Goal: Find specific page/section: Find specific page/section

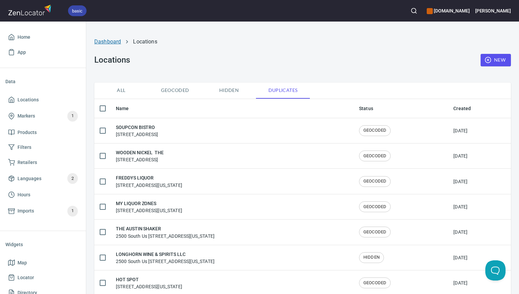
click at [108, 41] on link "Dashboard" at bounding box center [107, 41] width 27 height 6
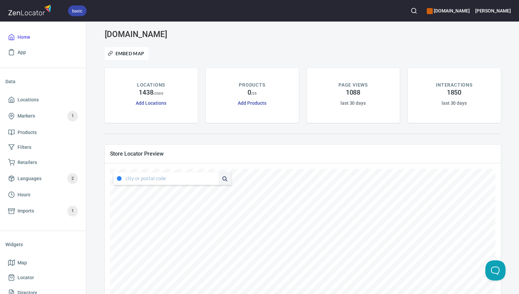
type input "[STREET_ADDRESS][US_STATE]"
drag, startPoint x: 125, startPoint y: 178, endPoint x: 214, endPoint y: 183, distance: 88.4
click at [214, 183] on div "[STREET_ADDRESS][US_STATE]" at bounding box center [173, 178] width 118 height 13
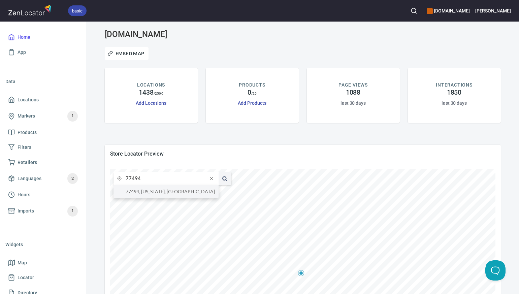
click at [209, 192] on li "77494, [US_STATE], [GEOGRAPHIC_DATA]" at bounding box center [166, 191] width 105 height 12
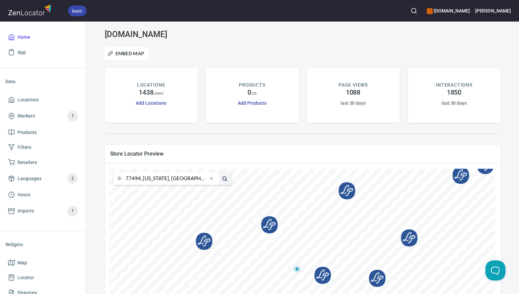
click at [140, 179] on input "77494, [US_STATE], [GEOGRAPHIC_DATA]" at bounding box center [167, 178] width 82 height 13
click at [145, 193] on li "73012, [GEOGRAPHIC_DATA], [US_STATE], [GEOGRAPHIC_DATA]" at bounding box center [166, 191] width 105 height 12
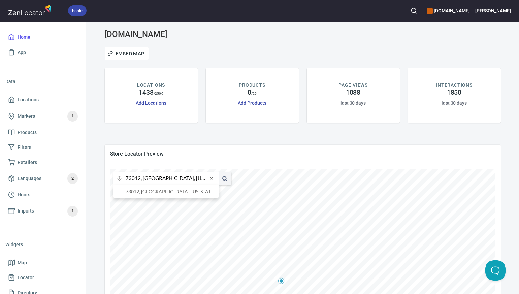
click at [140, 180] on input "73012, [GEOGRAPHIC_DATA], [US_STATE], [GEOGRAPHIC_DATA]" at bounding box center [167, 178] width 82 height 13
click at [143, 192] on li "74105, [GEOGRAPHIC_DATA], [US_STATE], [GEOGRAPHIC_DATA]" at bounding box center [166, 191] width 105 height 12
click at [140, 179] on input "74105, [GEOGRAPHIC_DATA], [US_STATE], [GEOGRAPHIC_DATA]" at bounding box center [167, 178] width 82 height 13
click at [142, 191] on li "73116, [US_STATE][GEOGRAPHIC_DATA], [US_STATE], [GEOGRAPHIC_DATA]" at bounding box center [166, 191] width 105 height 12
click at [140, 180] on input "73116, [US_STATE][GEOGRAPHIC_DATA], [US_STATE], [GEOGRAPHIC_DATA]" at bounding box center [167, 178] width 82 height 13
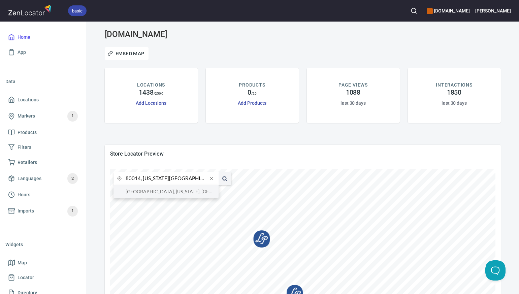
click at [144, 191] on li "[GEOGRAPHIC_DATA], [US_STATE], [GEOGRAPHIC_DATA]" at bounding box center [166, 191] width 105 height 12
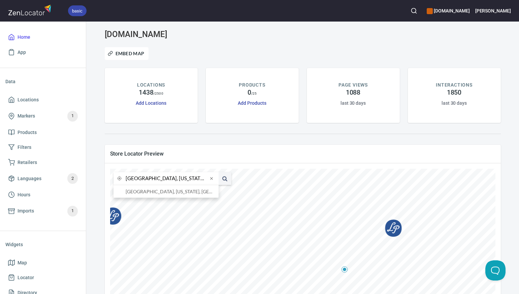
click at [140, 179] on input "[GEOGRAPHIC_DATA], [US_STATE], [GEOGRAPHIC_DATA]" at bounding box center [167, 178] width 82 height 13
click at [144, 192] on li "77008, [GEOGRAPHIC_DATA], [US_STATE], [GEOGRAPHIC_DATA]" at bounding box center [166, 191] width 105 height 12
type input "77008, [GEOGRAPHIC_DATA], [US_STATE], [GEOGRAPHIC_DATA]"
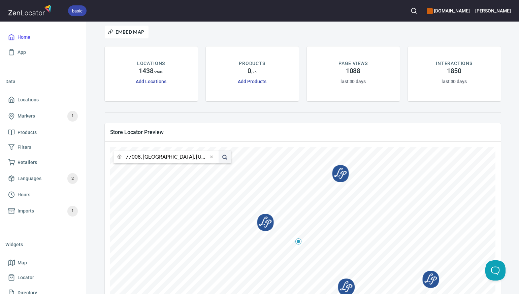
scroll to position [25, 0]
